Goal: Task Accomplishment & Management: Manage account settings

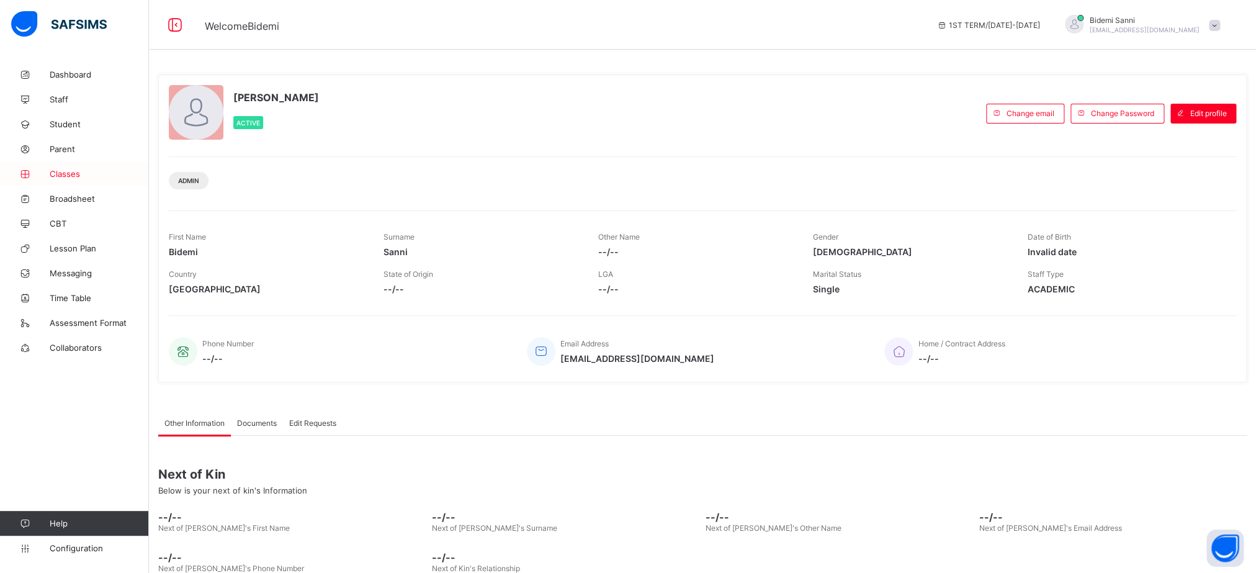
click at [72, 173] on span "Classes" at bounding box center [99, 174] width 99 height 10
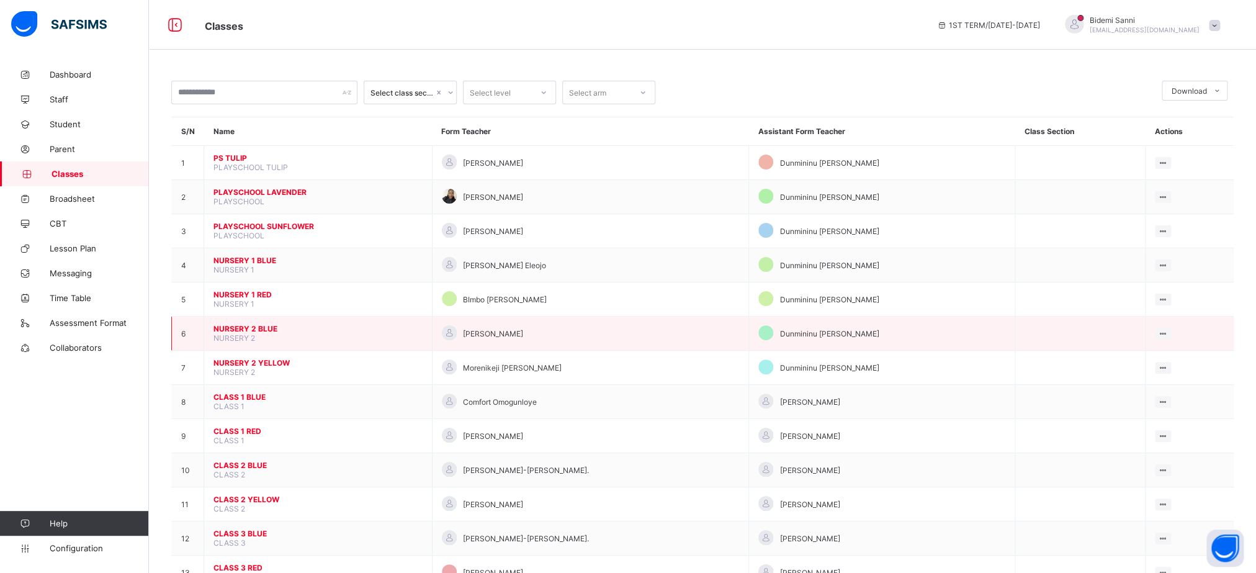
click at [262, 333] on span "NURSERY 2 BLUE" at bounding box center [318, 328] width 209 height 9
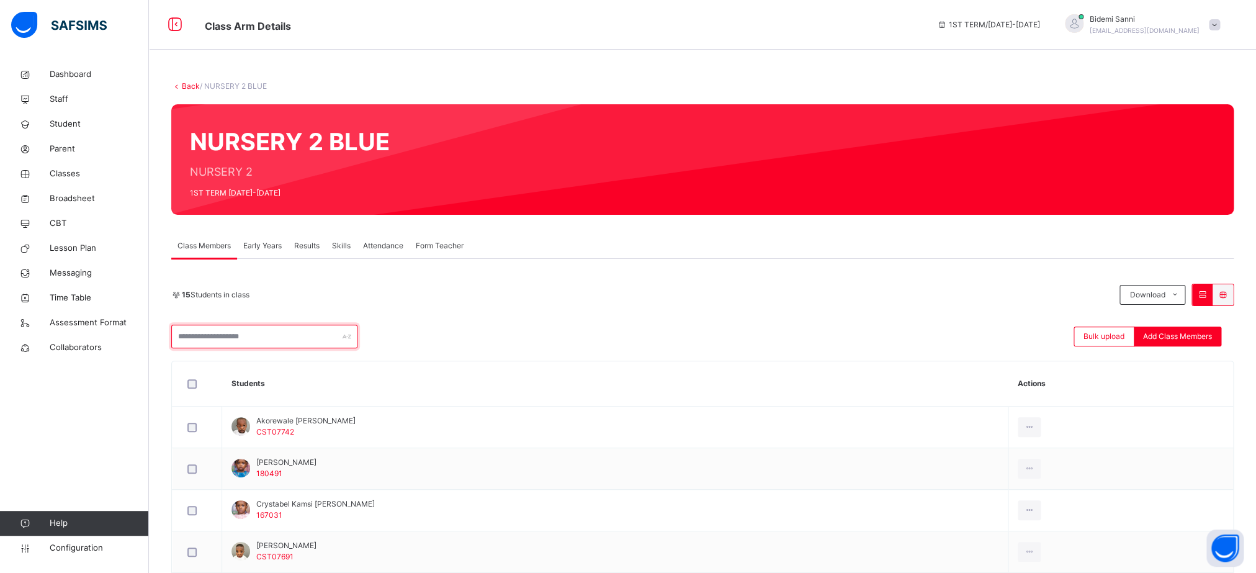
click at [275, 338] on input "text" at bounding box center [264, 337] width 186 height 24
click at [1181, 344] on div "Add Class Members" at bounding box center [1178, 336] width 88 height 20
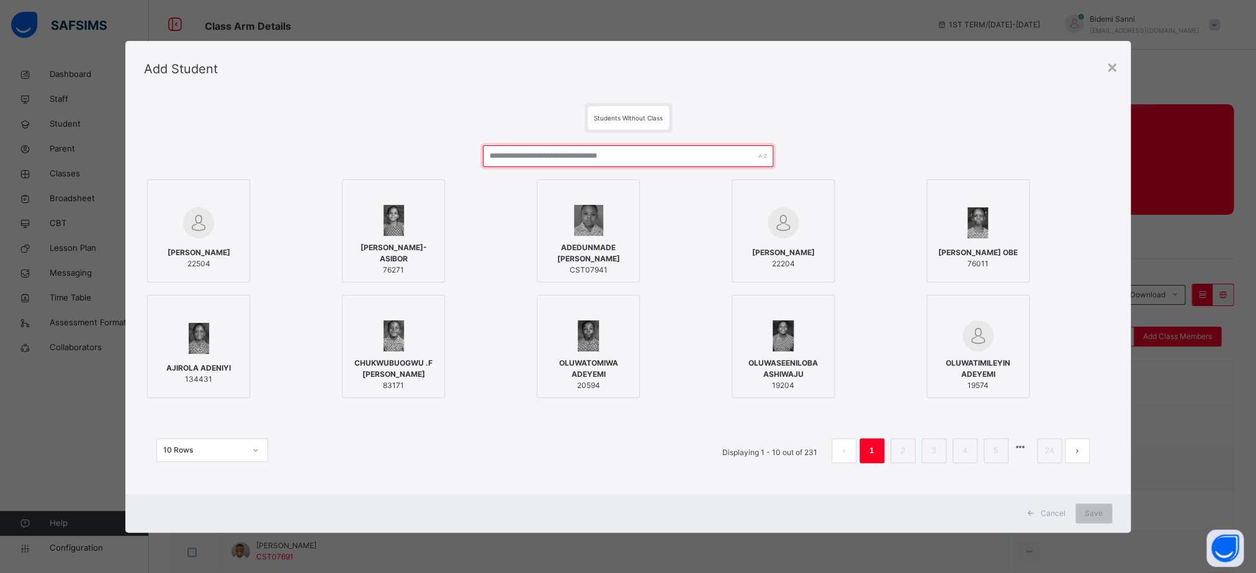
click at [587, 162] on input "text" at bounding box center [628, 156] width 290 height 22
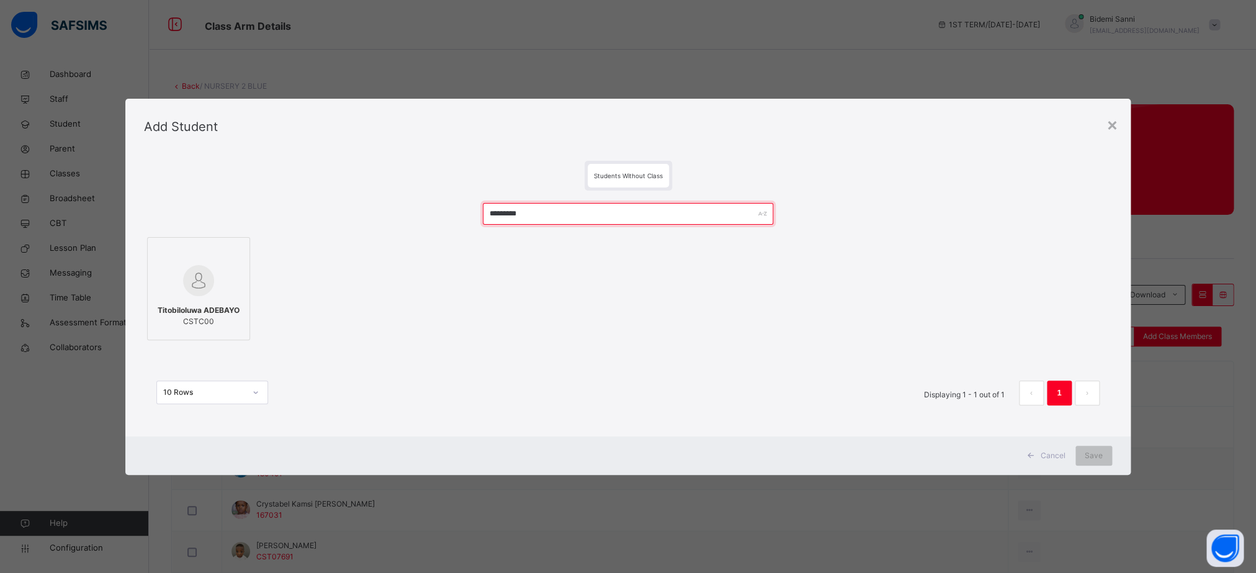
type input "*********"
click at [214, 275] on div at bounding box center [198, 281] width 89 height 36
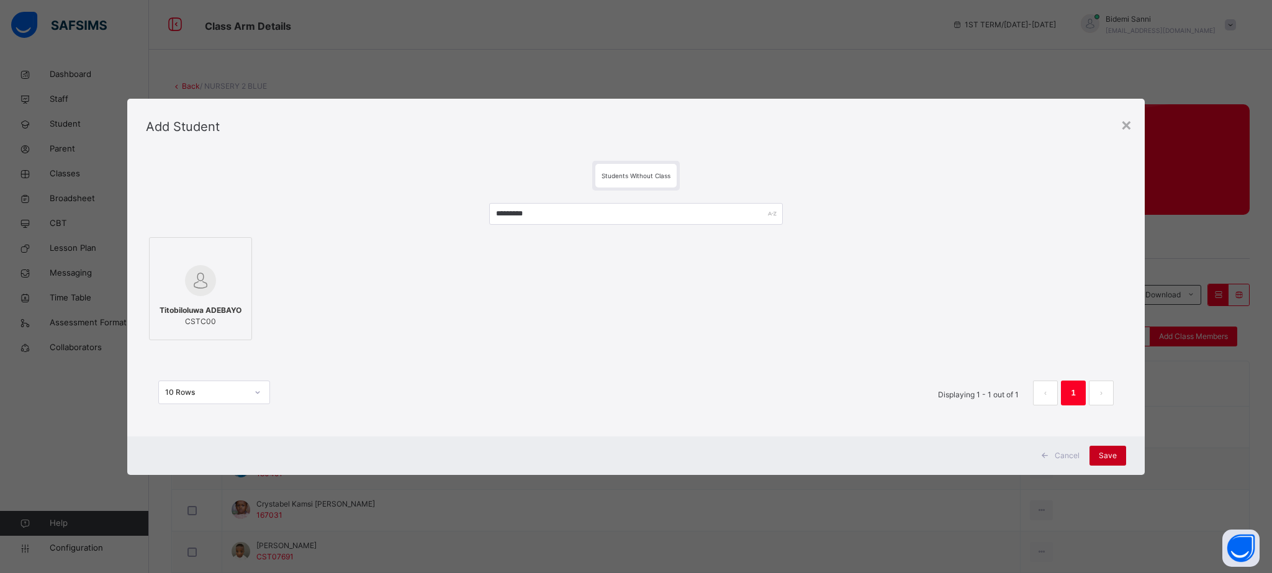
click at [1109, 450] on span "Save" at bounding box center [1108, 455] width 18 height 11
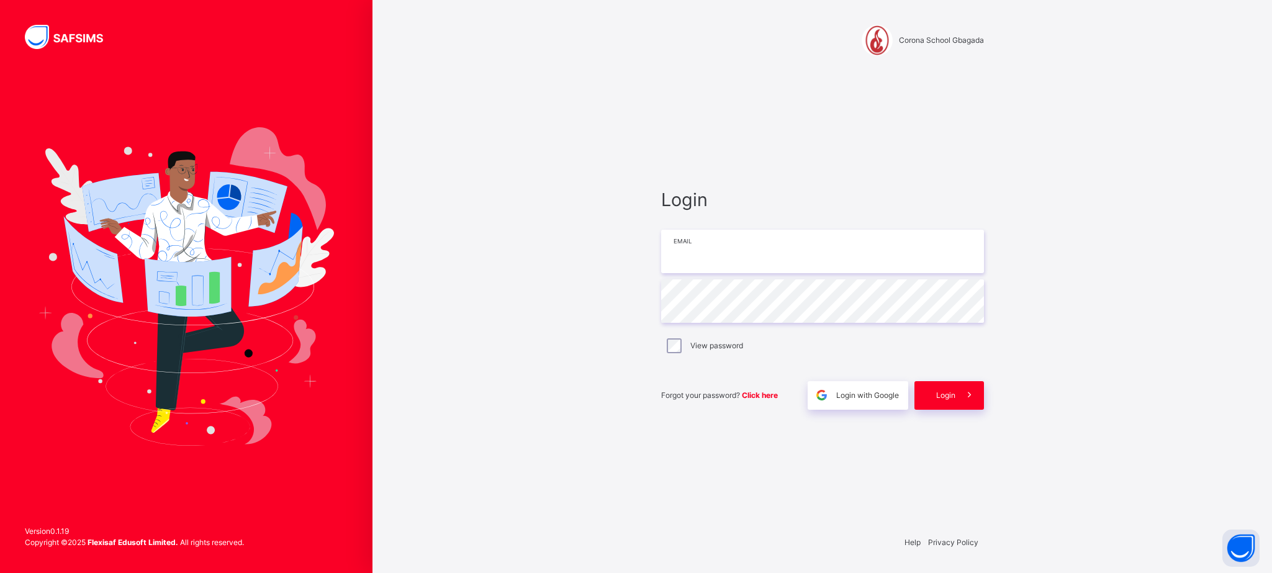
click at [716, 257] on input "email" at bounding box center [822, 251] width 323 height 43
type input "**********"
click at [951, 397] on span "Login" at bounding box center [945, 395] width 19 height 11
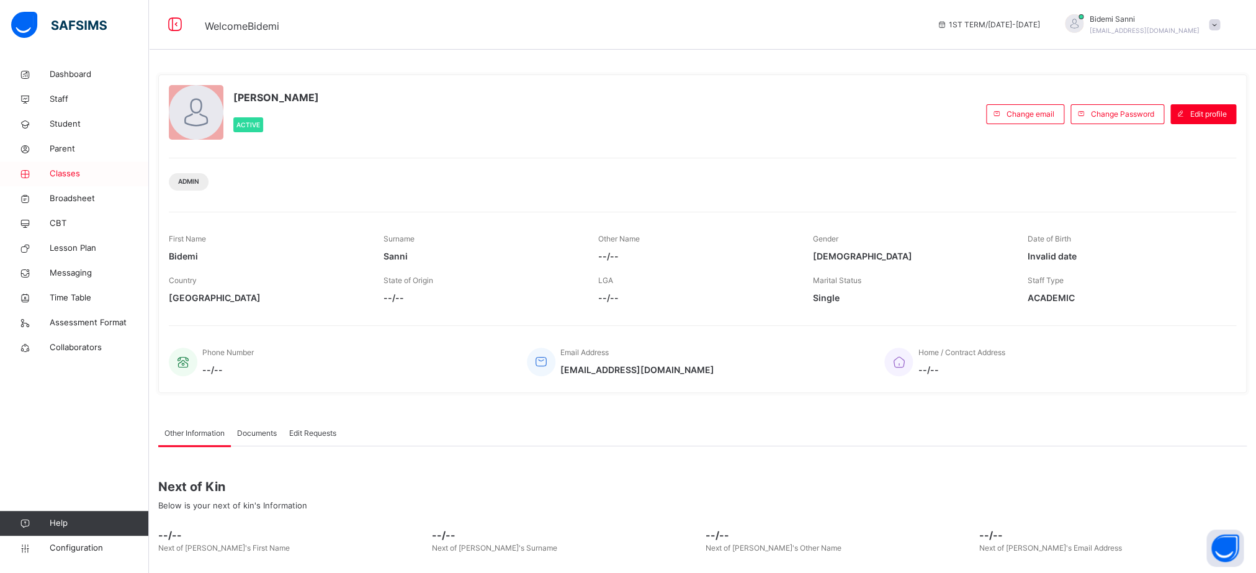
click at [70, 169] on span "Classes" at bounding box center [99, 174] width 99 height 12
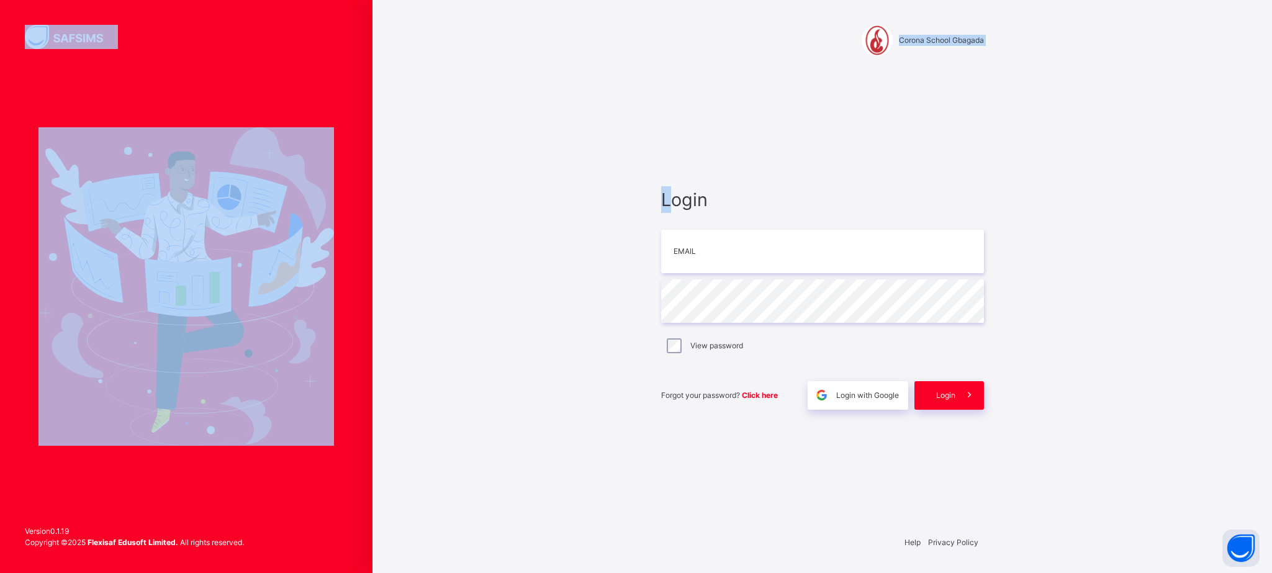
drag, startPoint x: 669, startPoint y: 142, endPoint x: 343, endPoint y: -105, distance: 408.6
click at [343, 0] on html "[GEOGRAPHIC_DATA] Gbagada Login Email Password View password Forgot your passwo…" at bounding box center [636, 286] width 1272 height 573
